Goal: Task Accomplishment & Management: Complete application form

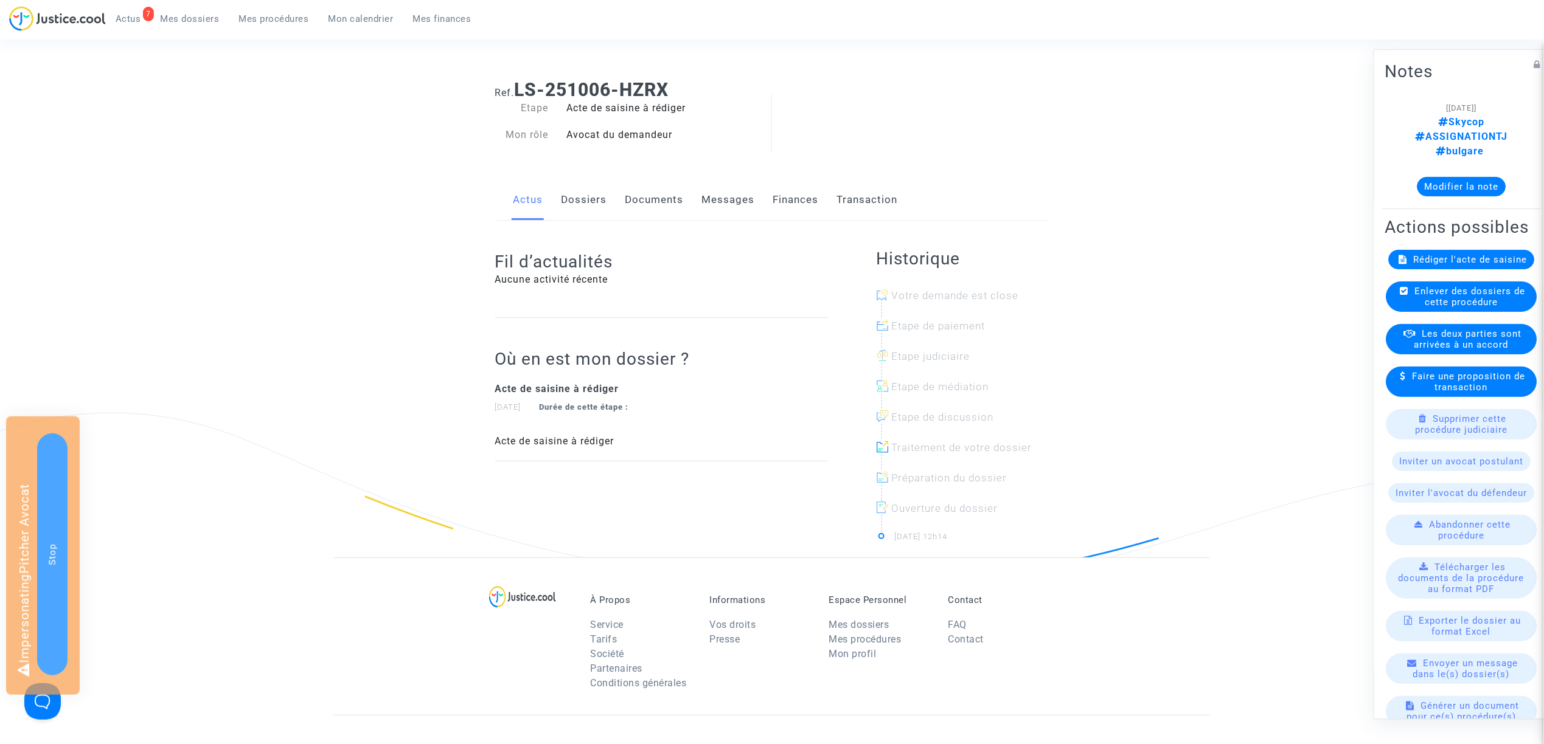
click at [1490, 254] on span "Rédiger l'acte de saisine" at bounding box center [1471, 259] width 114 height 11
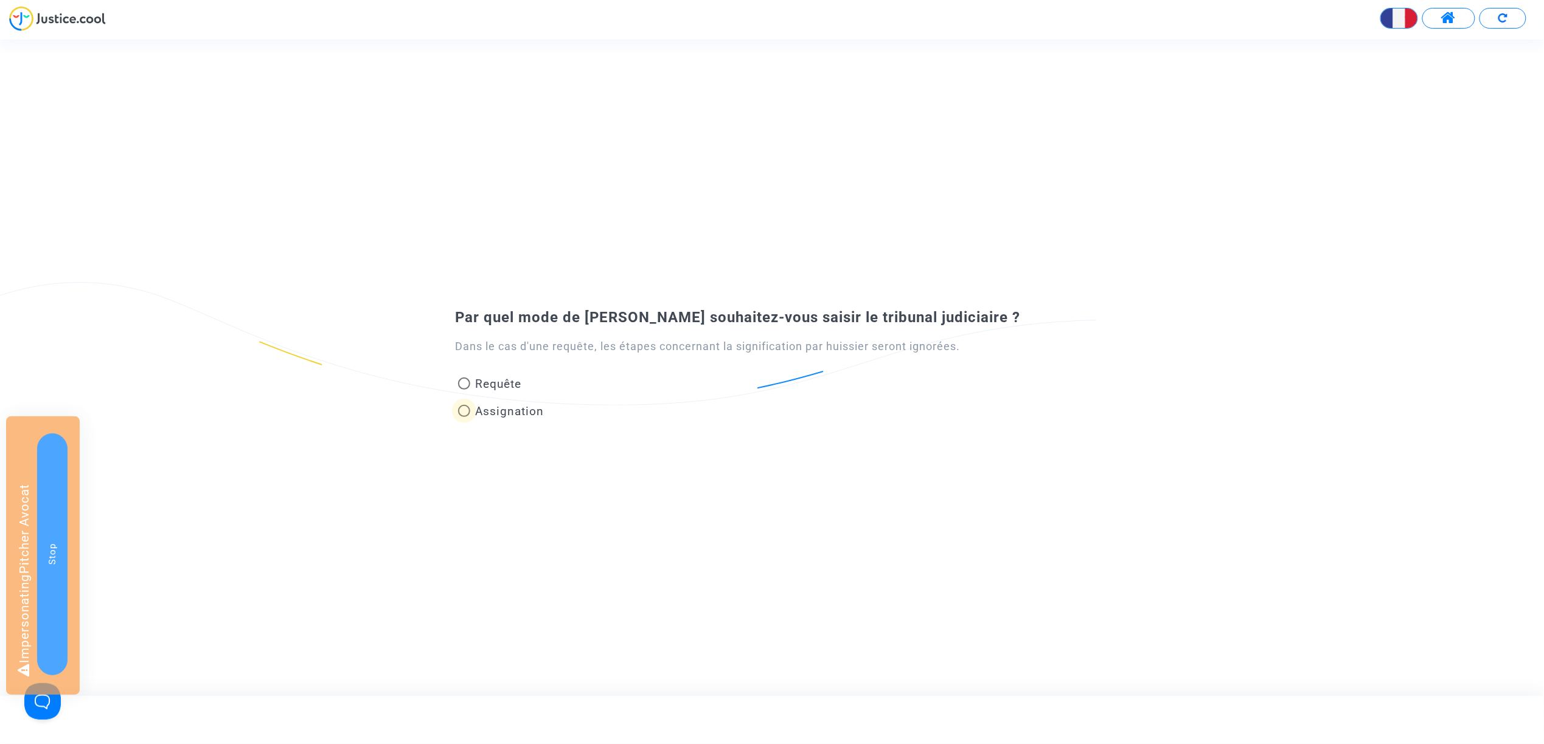
click at [483, 410] on span "Assignation" at bounding box center [509, 411] width 69 height 14
click at [464, 417] on input "Assignation" at bounding box center [463, 417] width 1 height 1
radio input "true"
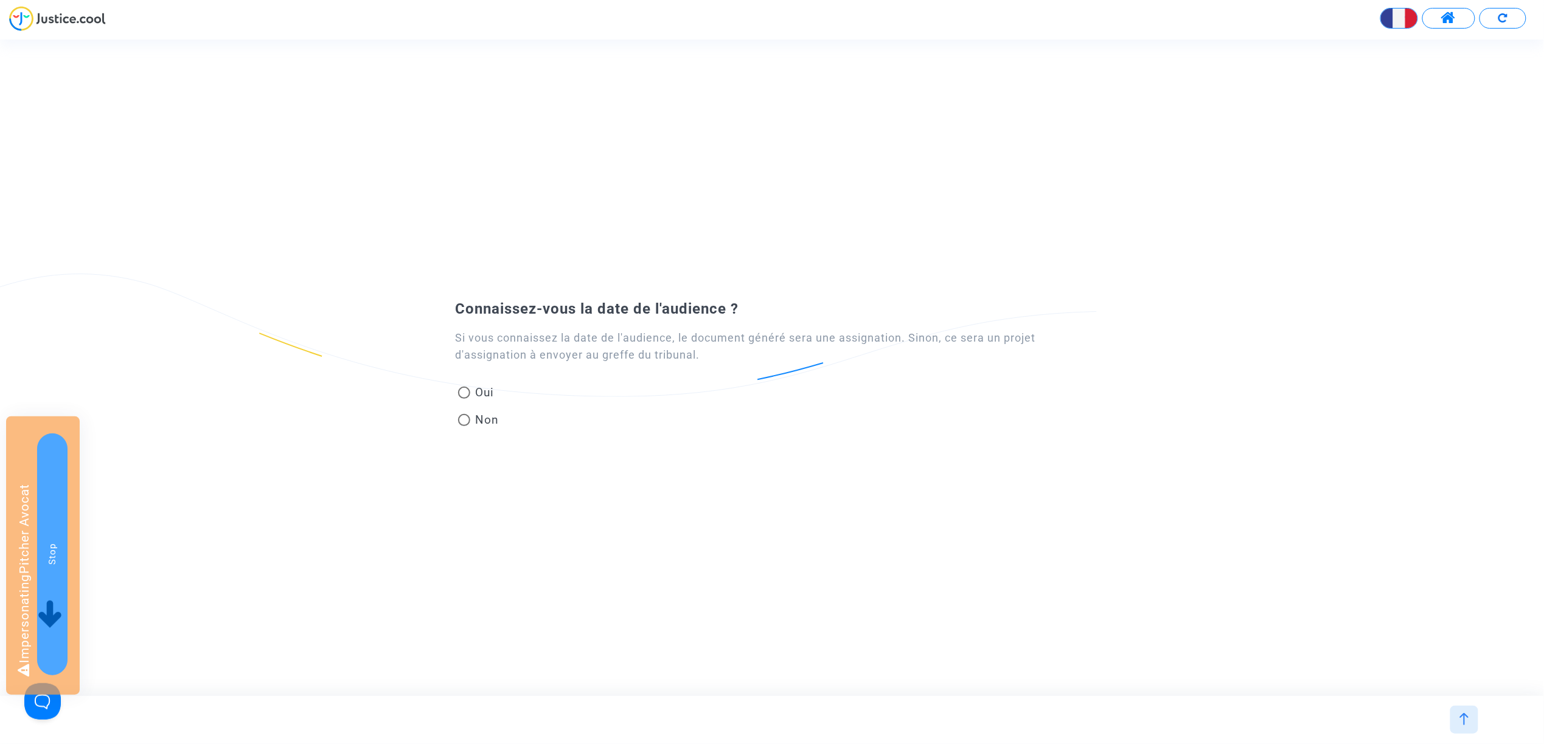
click at [468, 396] on span at bounding box center [464, 393] width 12 height 12
click at [464, 399] on input "Oui" at bounding box center [463, 399] width 1 height 1
radio input "true"
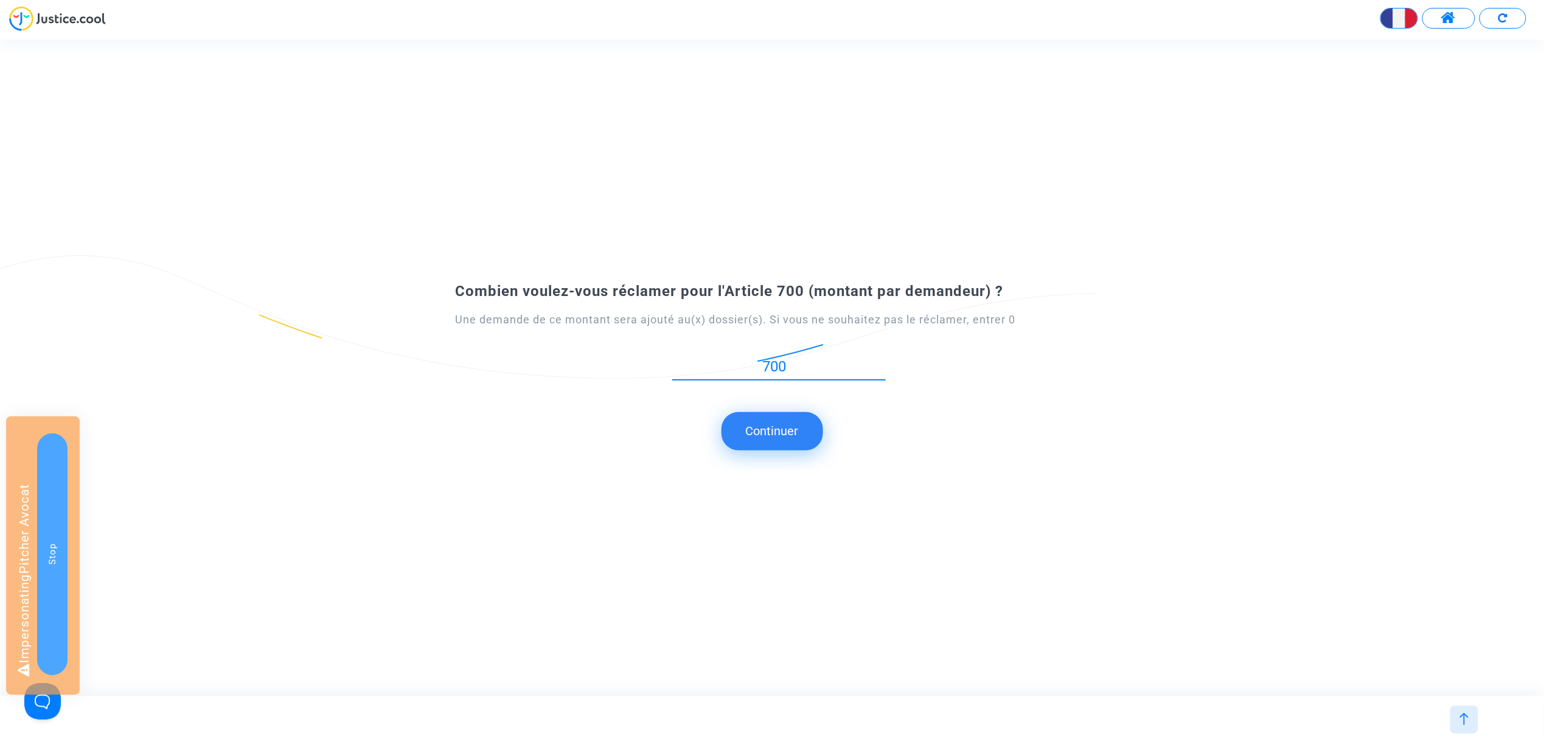
type input "700"
click at [785, 446] on button "Continuer" at bounding box center [772, 431] width 102 height 38
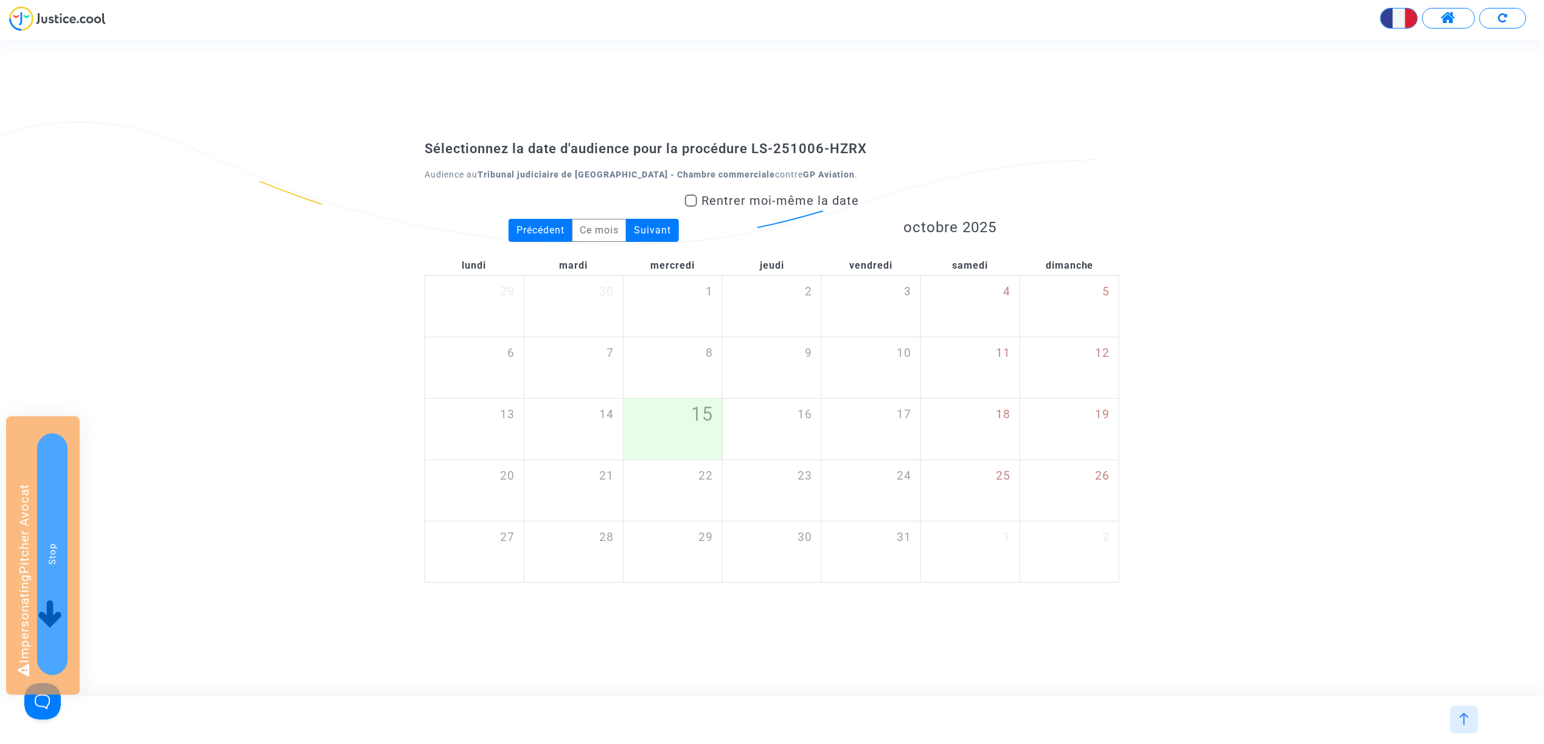
click at [731, 196] on span "Rentrer moi-même la date" at bounding box center [781, 200] width 158 height 15
click at [691, 207] on input "Rentrer moi-même la date" at bounding box center [690, 207] width 1 height 1
checkbox input "true"
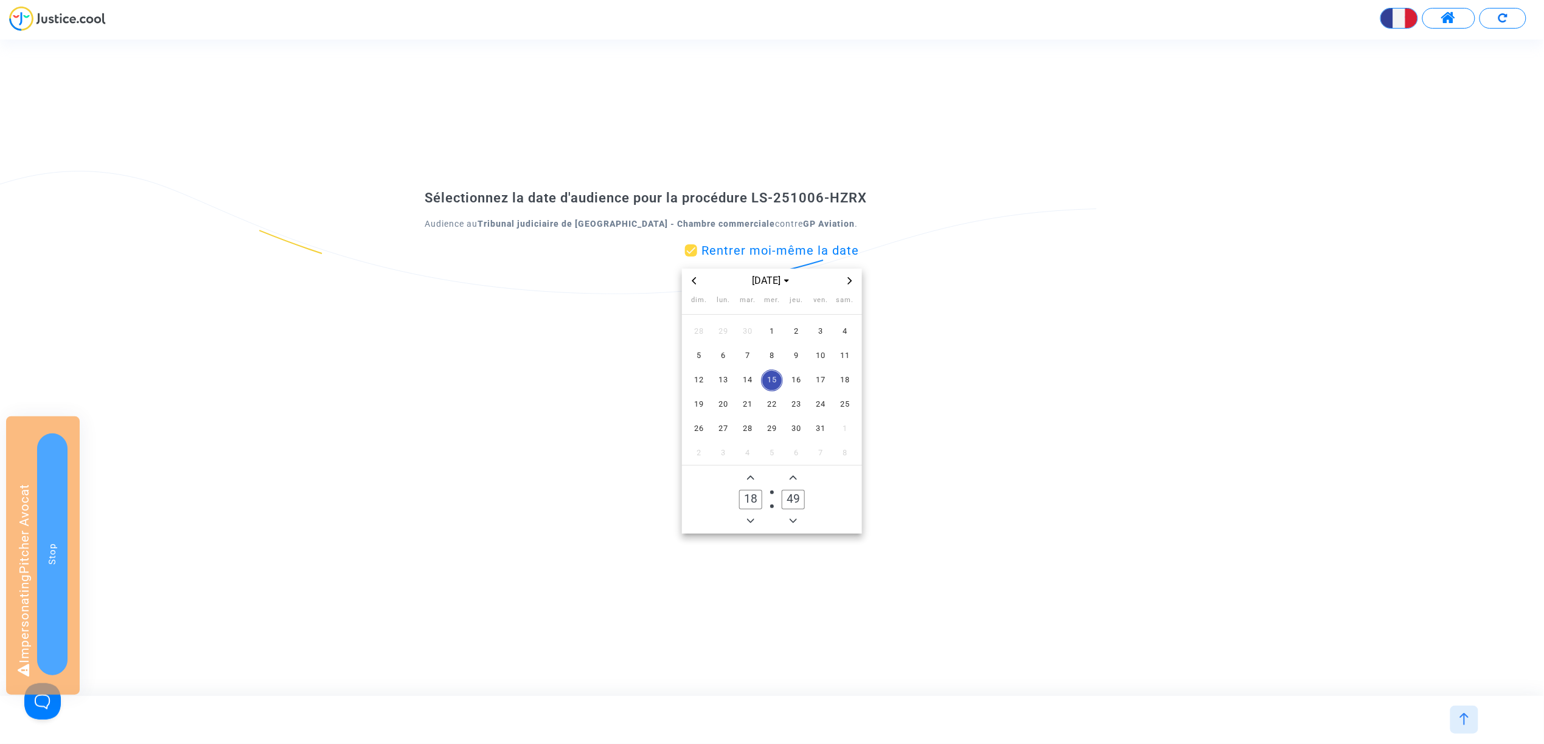
click at [847, 282] on icon "Next month" at bounding box center [849, 280] width 7 height 7
click at [760, 423] on td "26" at bounding box center [772, 429] width 24 height 24
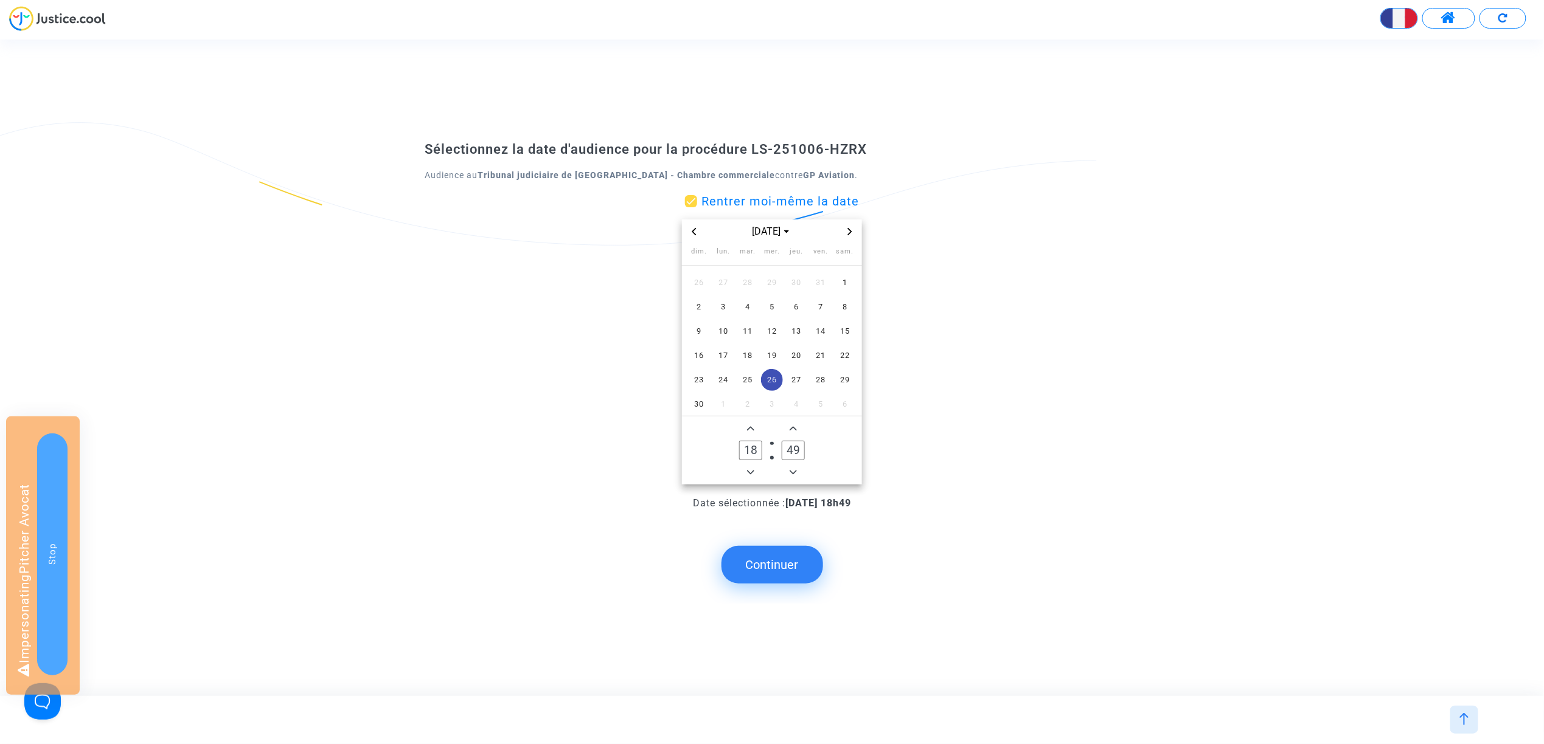
click at [780, 567] on button "Continuer" at bounding box center [772, 565] width 102 height 38
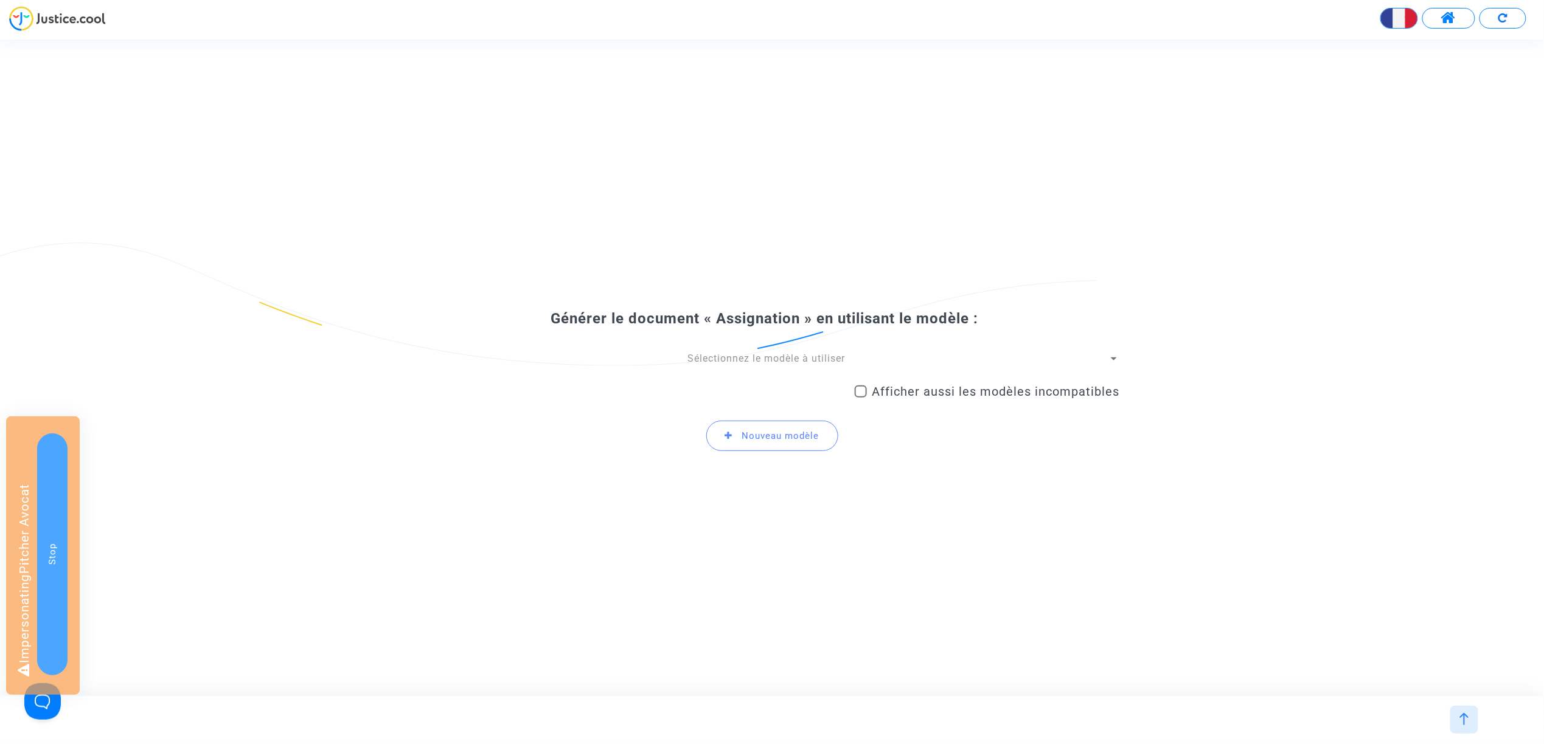
click at [808, 359] on span "Sélectionnez le modèle à utiliser" at bounding box center [767, 359] width 158 height 12
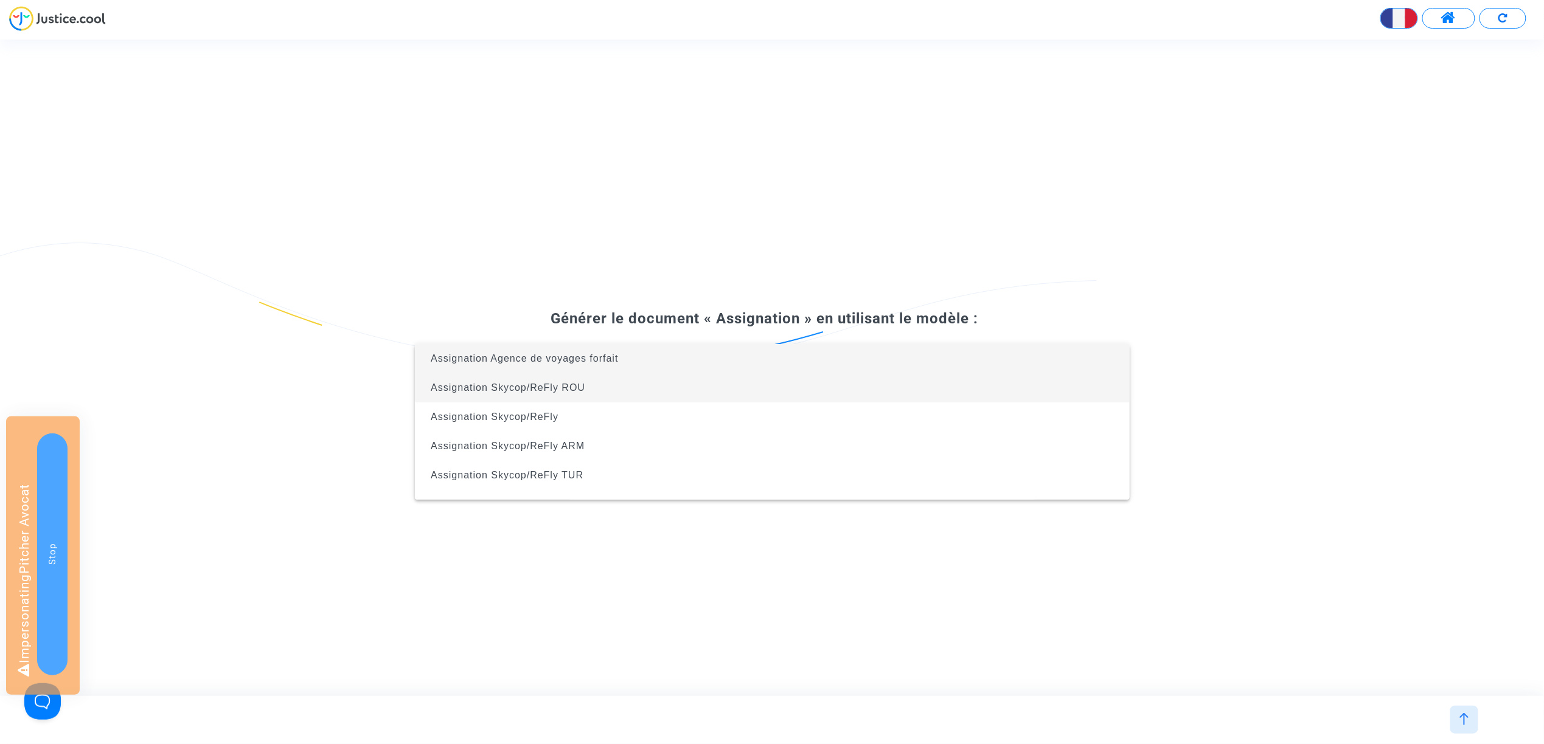
scroll to position [19, 0]
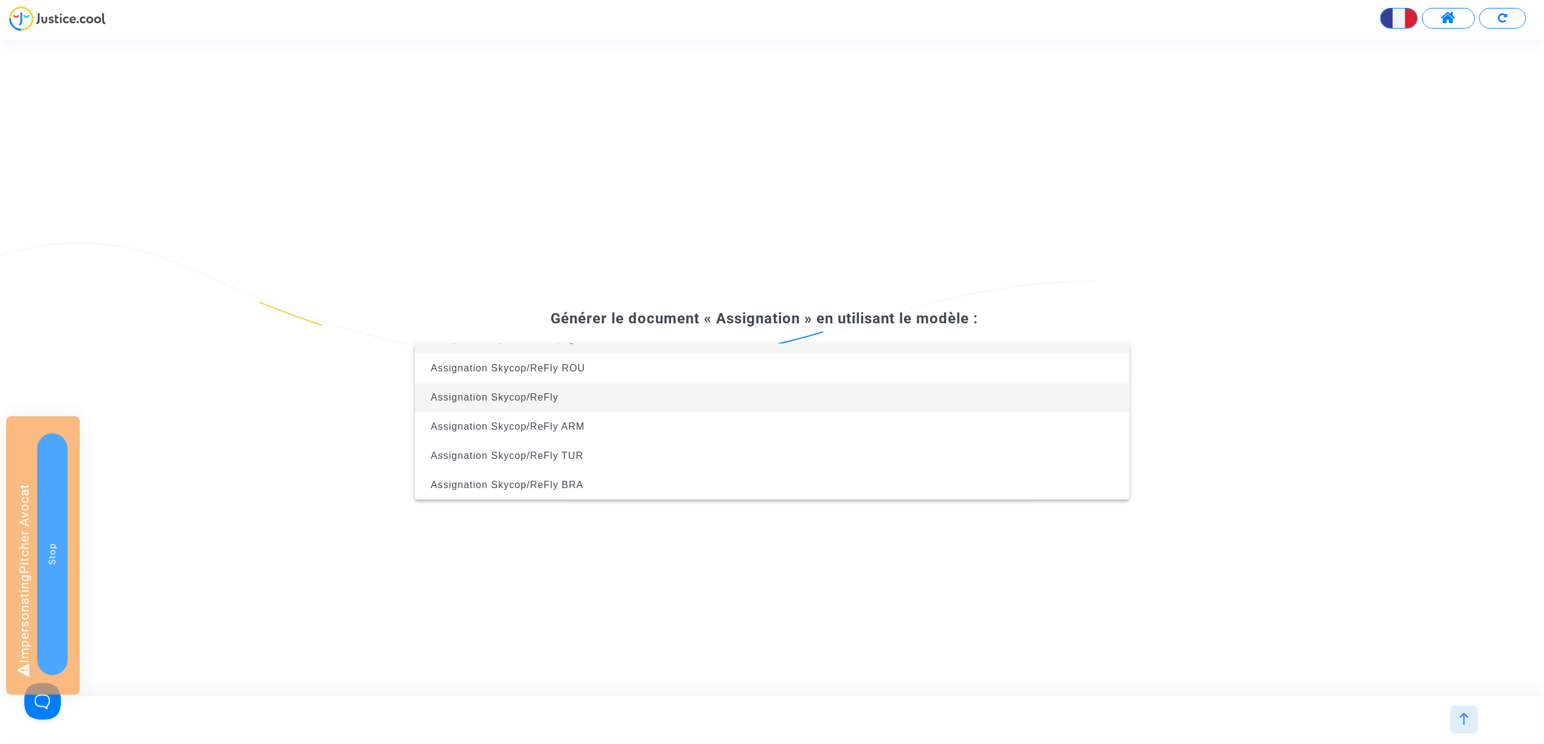
click at [716, 394] on span "Assignation Skycop/ReFly" at bounding box center [772, 397] width 695 height 29
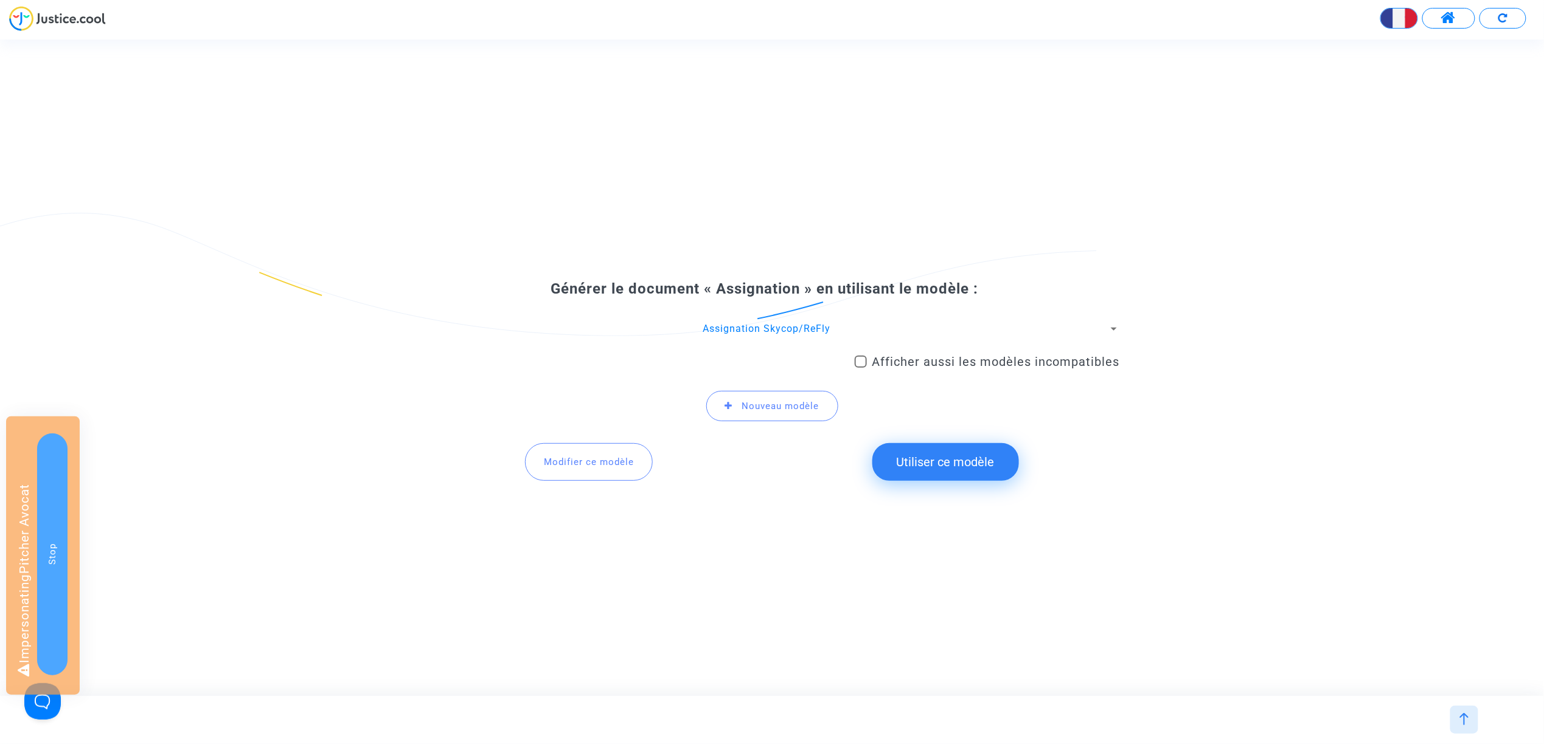
click at [960, 458] on button "Utiliser ce modèle" at bounding box center [945, 462] width 147 height 38
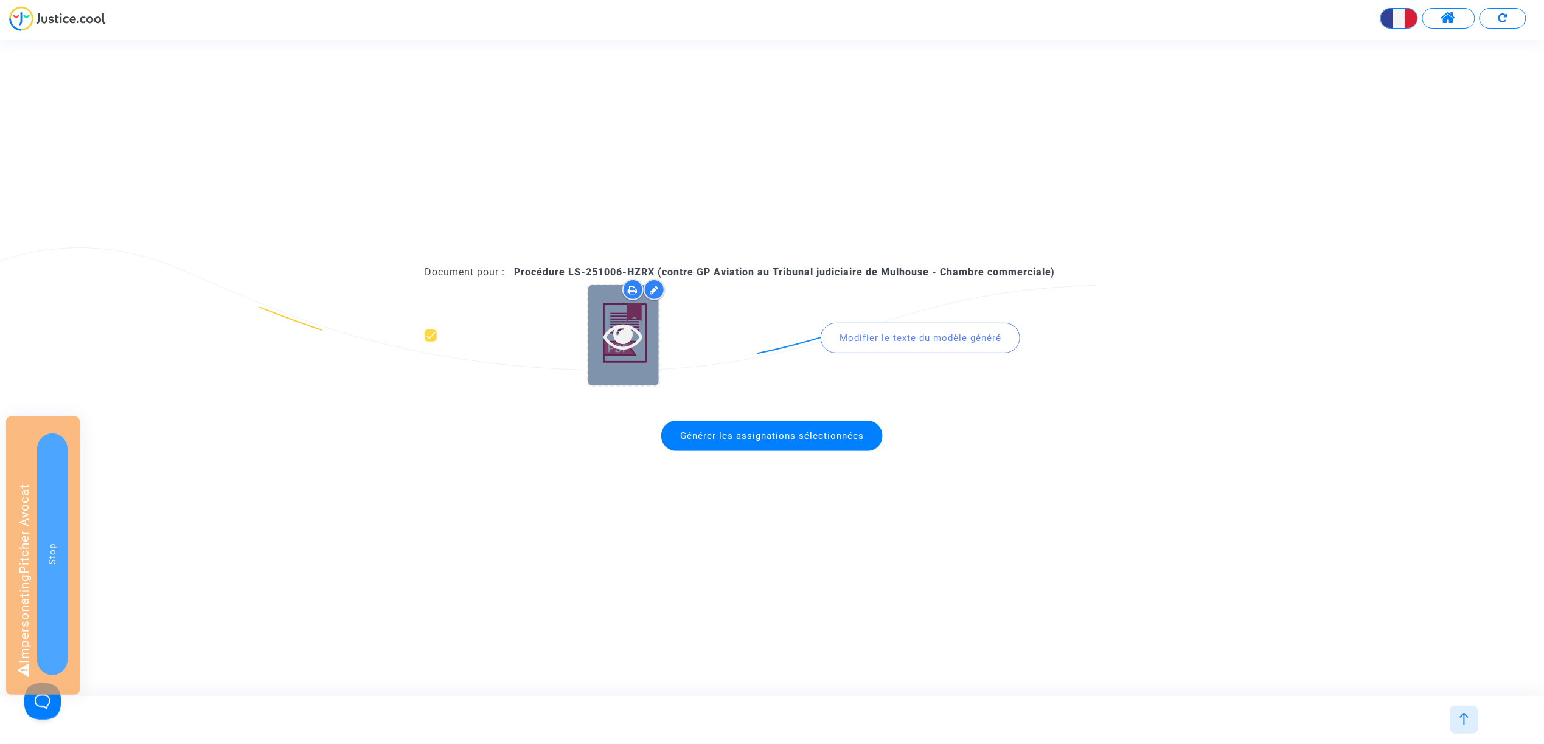
click at [628, 338] on icon at bounding box center [623, 335] width 40 height 39
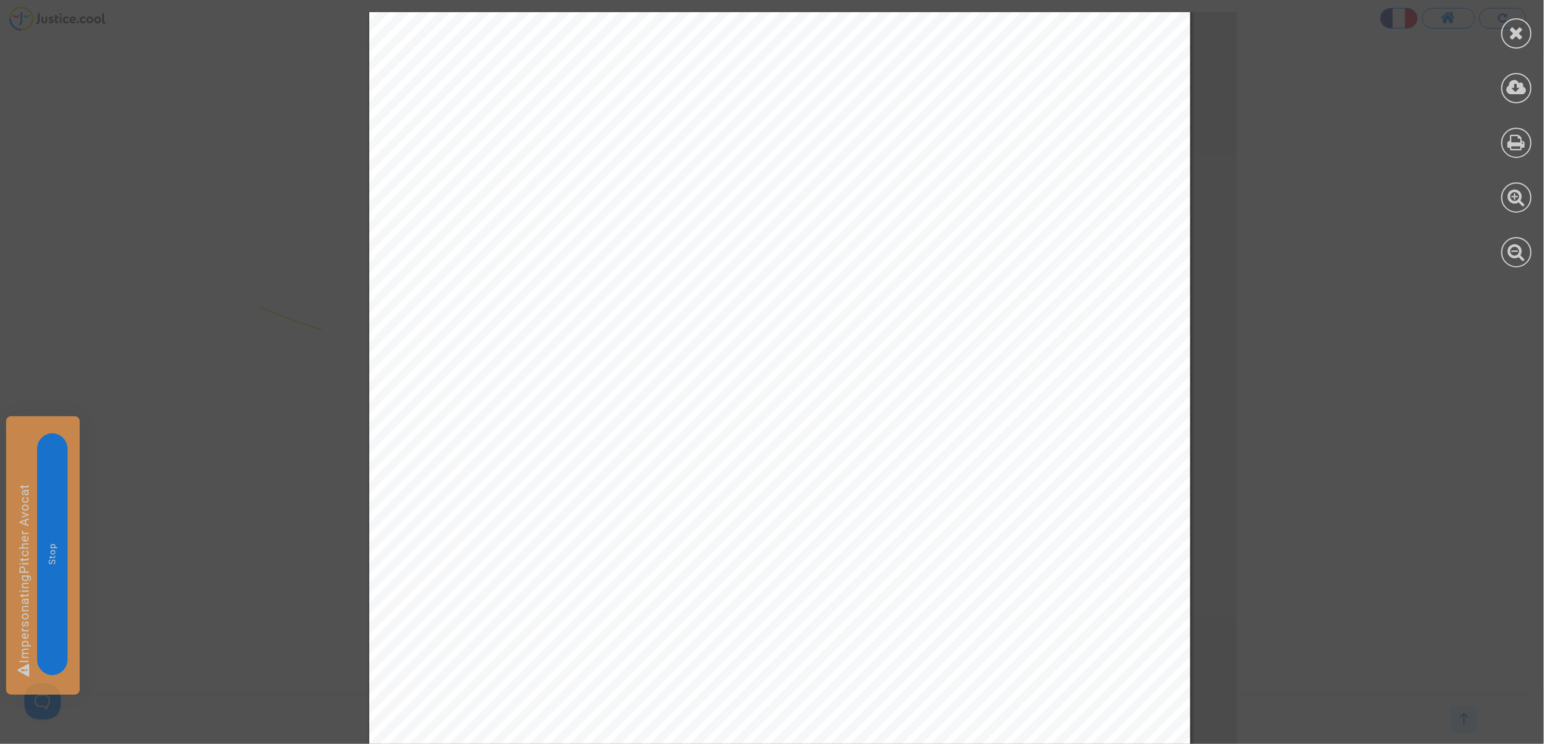
scroll to position [2359, 0]
click at [1527, 32] on div at bounding box center [1516, 33] width 30 height 30
